Goal: Task Accomplishment & Management: Manage account settings

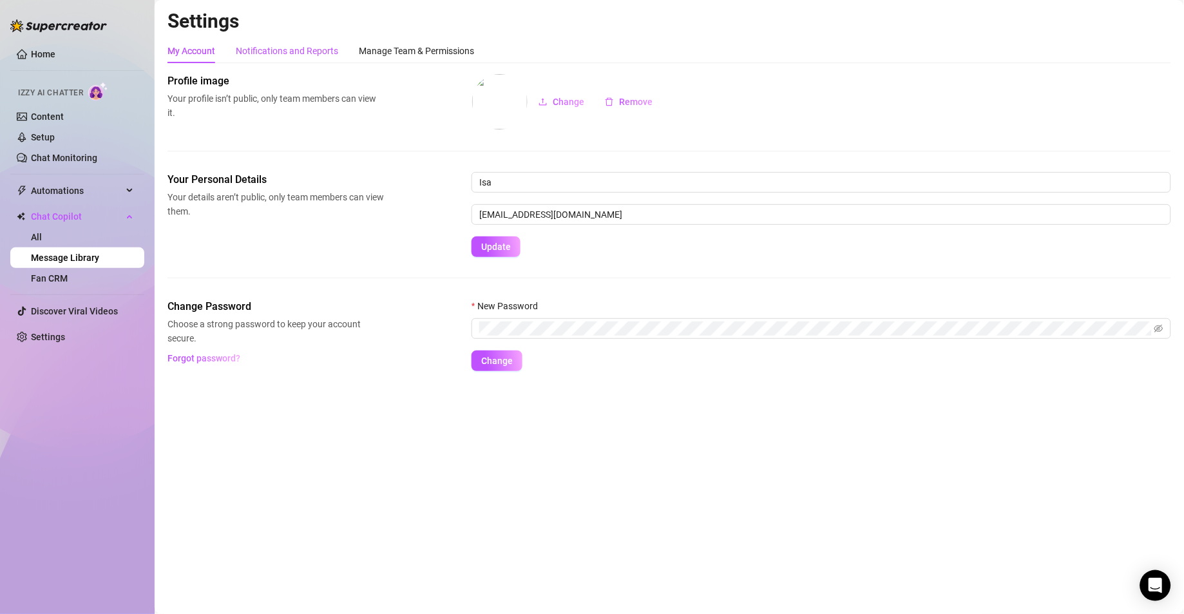
click at [296, 53] on div "Notifications and Reports" at bounding box center [287, 51] width 102 height 14
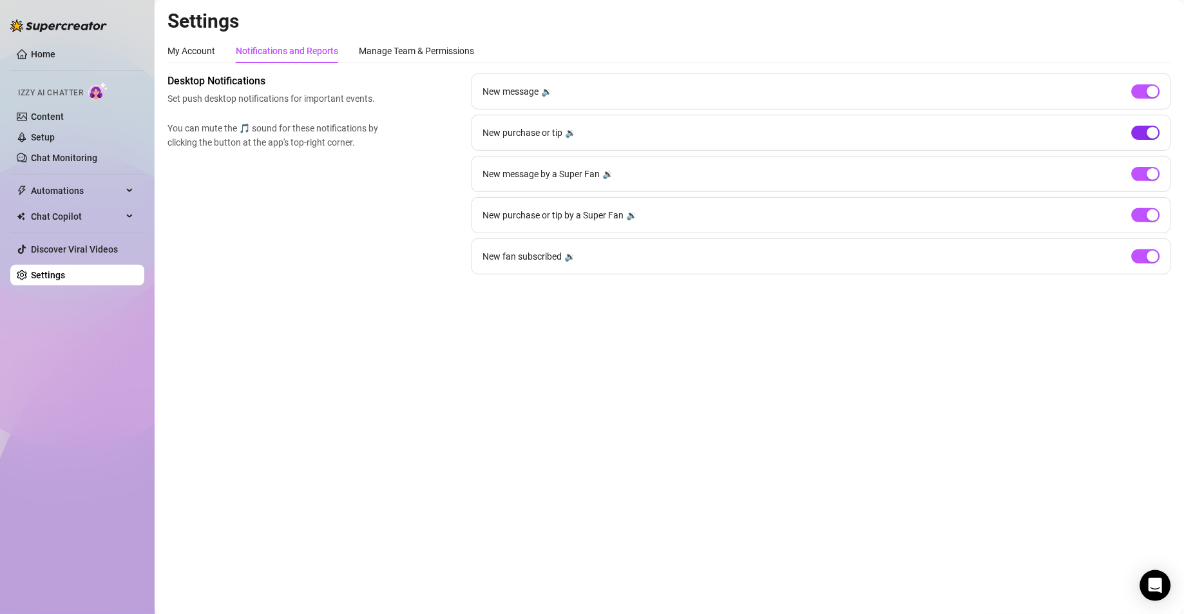
click at [1146, 131] on button "button" at bounding box center [1145, 133] width 28 height 14
click at [1144, 131] on div "button" at bounding box center [1139, 133] width 12 height 12
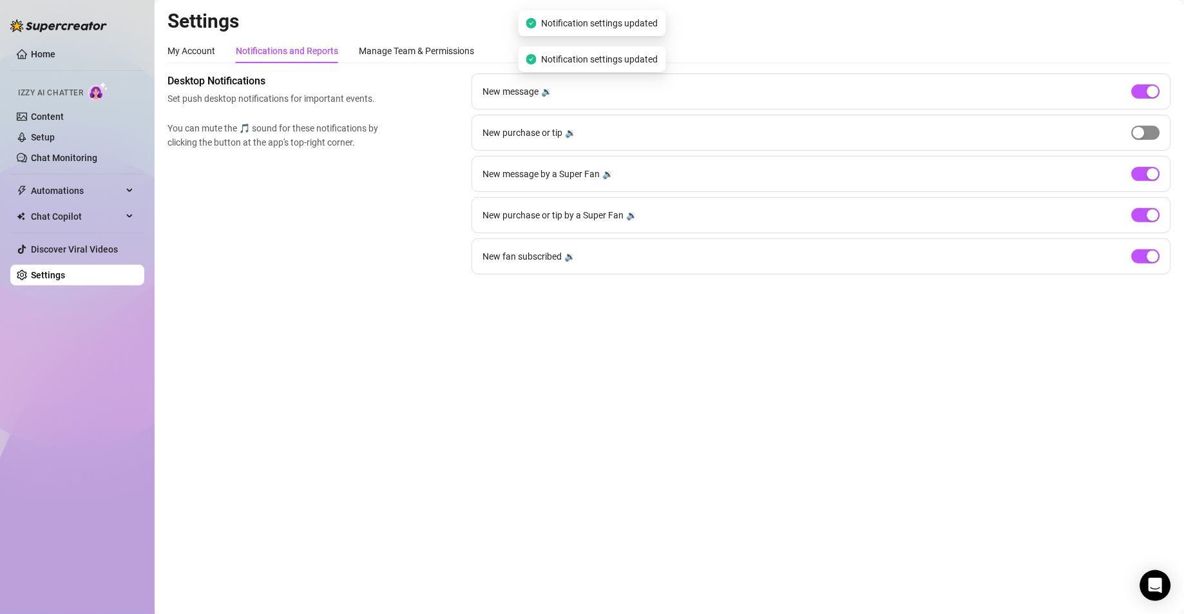
click at [1146, 131] on span "button" at bounding box center [1145, 133] width 28 height 14
click at [1134, 138] on div "button" at bounding box center [1139, 133] width 12 height 12
click at [426, 48] on div "Manage Team & Permissions" at bounding box center [416, 51] width 115 height 14
